Goal: Navigation & Orientation: Find specific page/section

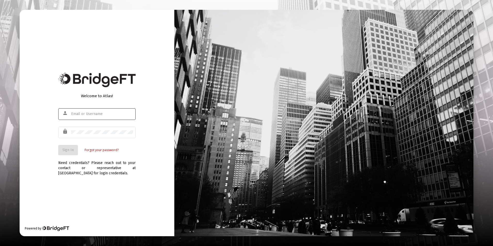
click at [77, 111] on div at bounding box center [102, 114] width 62 height 13
type input "[EMAIL_ADDRESS][DOMAIN_NAME]"
click at [58, 145] on button "Sign In" at bounding box center [68, 150] width 20 height 10
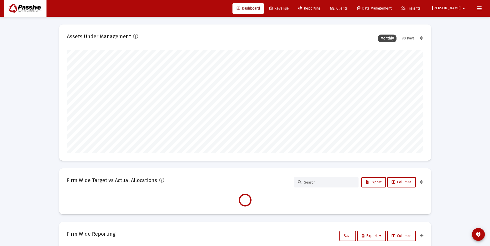
scroll to position [103, 356]
type input "[DATE]"
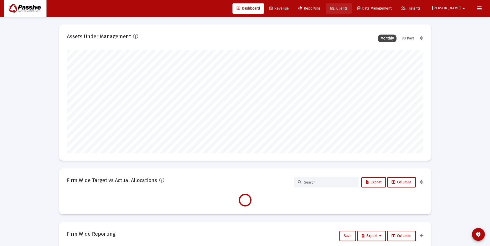
click at [347, 8] on span "Clients" at bounding box center [339, 8] width 18 height 4
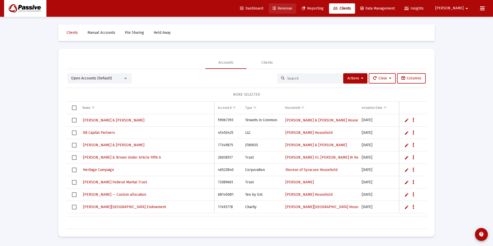
drag, startPoint x: 298, startPoint y: 8, endPoint x: 305, endPoint y: 11, distance: 8.0
click at [292, 7] on span "Revenue" at bounding box center [282, 8] width 19 height 4
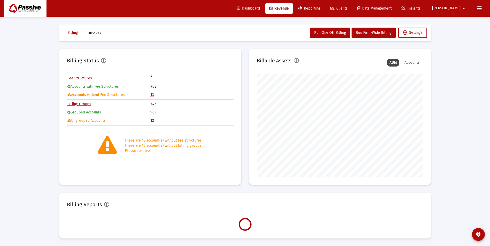
scroll to position [103, 166]
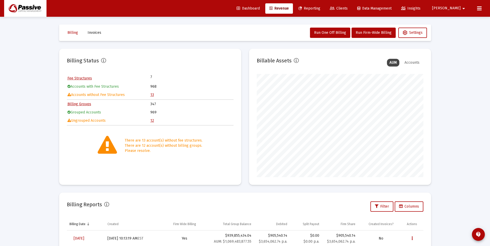
click at [151, 96] on link "13" at bounding box center [152, 95] width 4 height 4
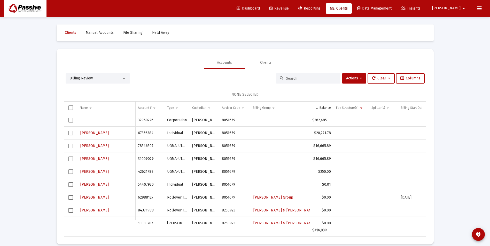
click at [289, 10] on span "Revenue" at bounding box center [278, 8] width 19 height 4
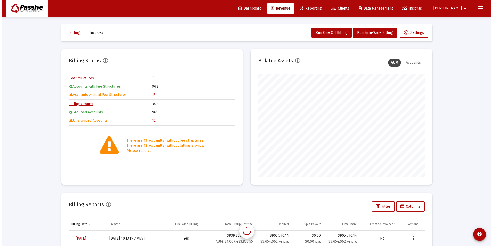
scroll to position [103, 166]
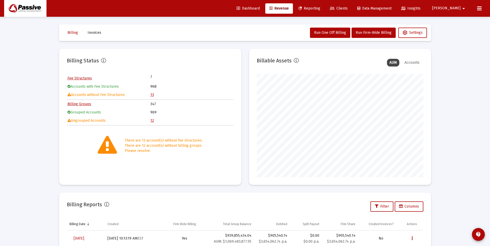
click at [347, 10] on span "Clients" at bounding box center [339, 8] width 18 height 4
